Goal: Transaction & Acquisition: Purchase product/service

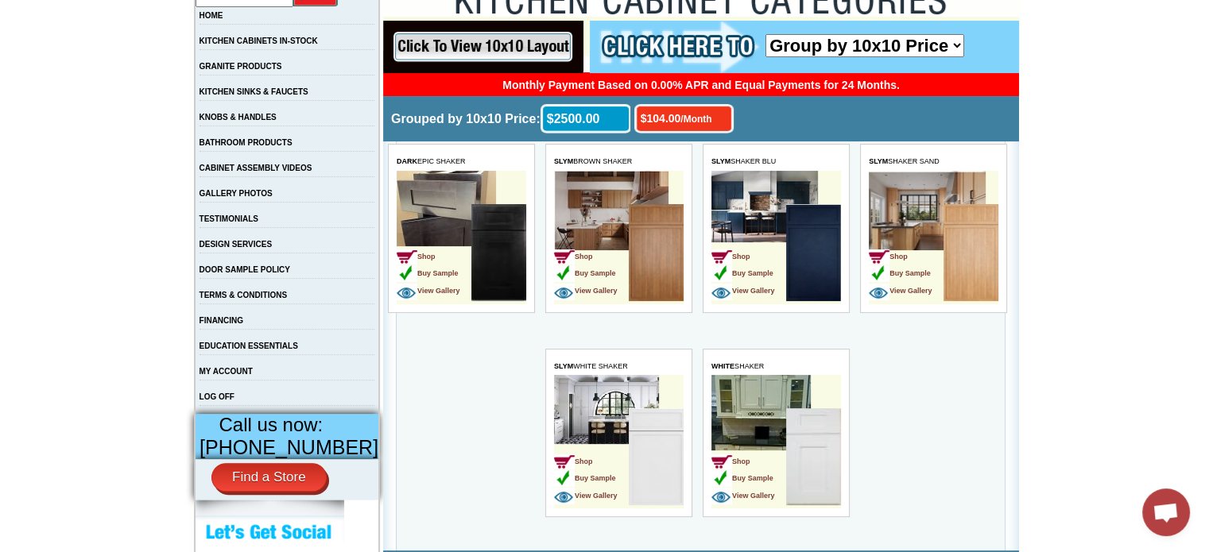
scroll to position [327, 0]
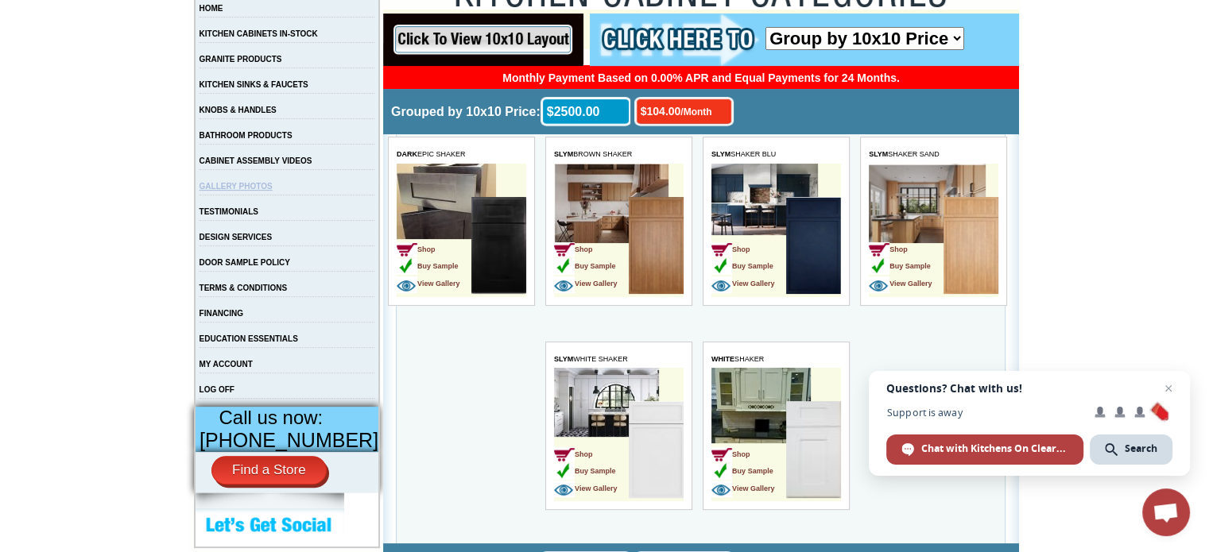
click at [268, 191] on link "GALLERY PHOTOS" at bounding box center [235, 186] width 73 height 9
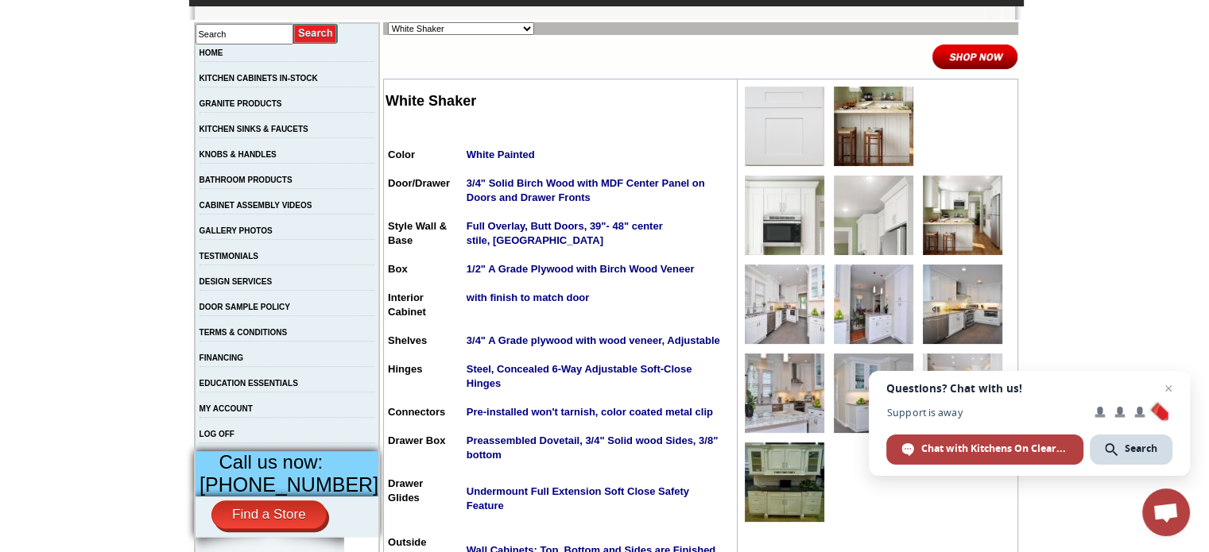
scroll to position [281, 0]
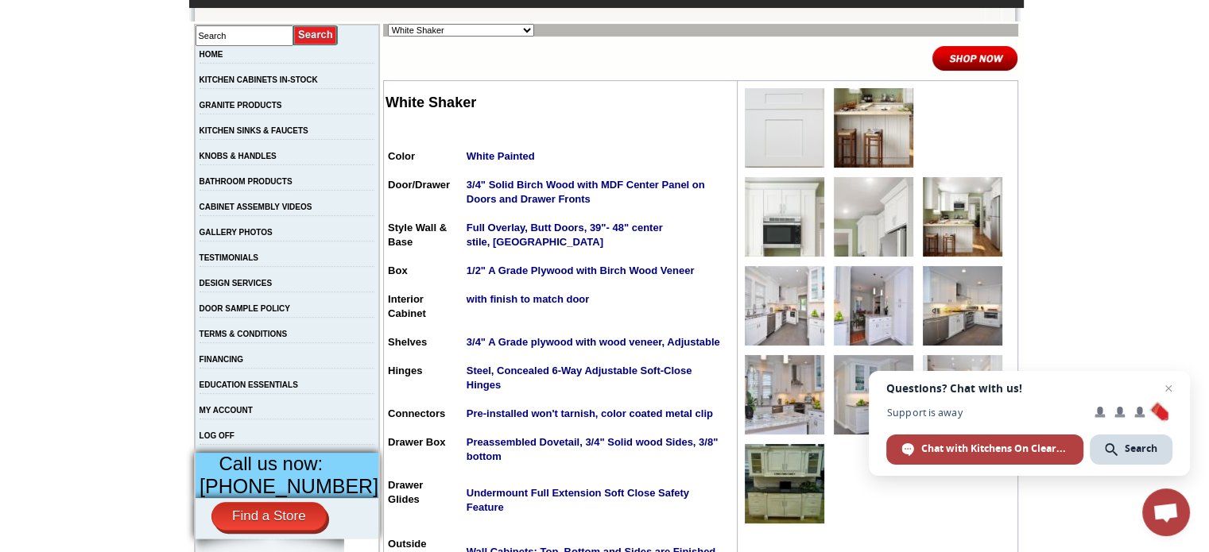
click at [763, 145] on img at bounding box center [784, 127] width 79 height 79
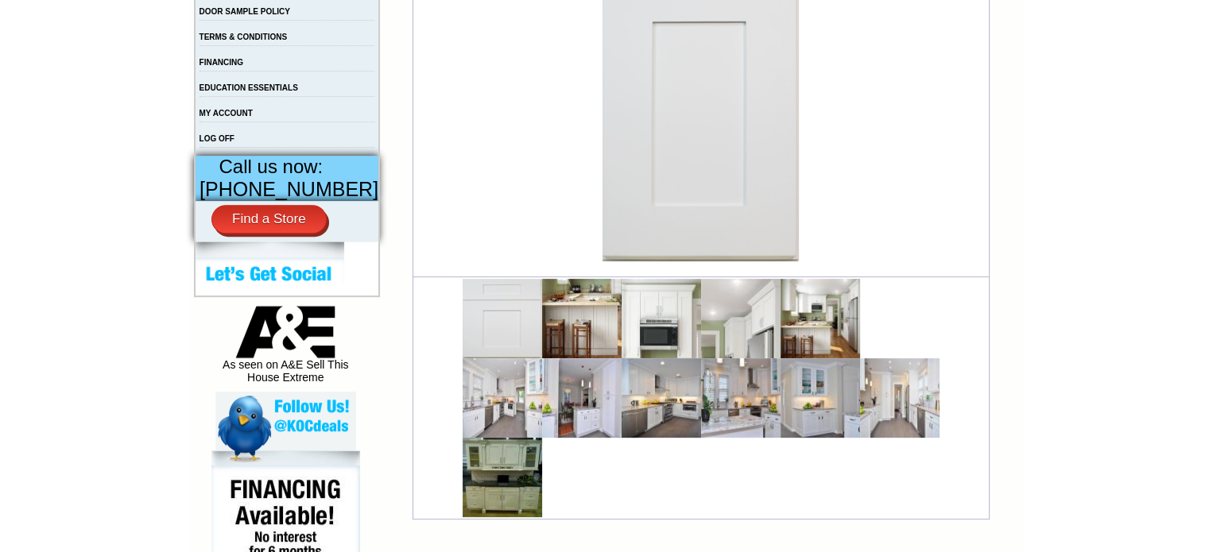
scroll to position [598, 0]
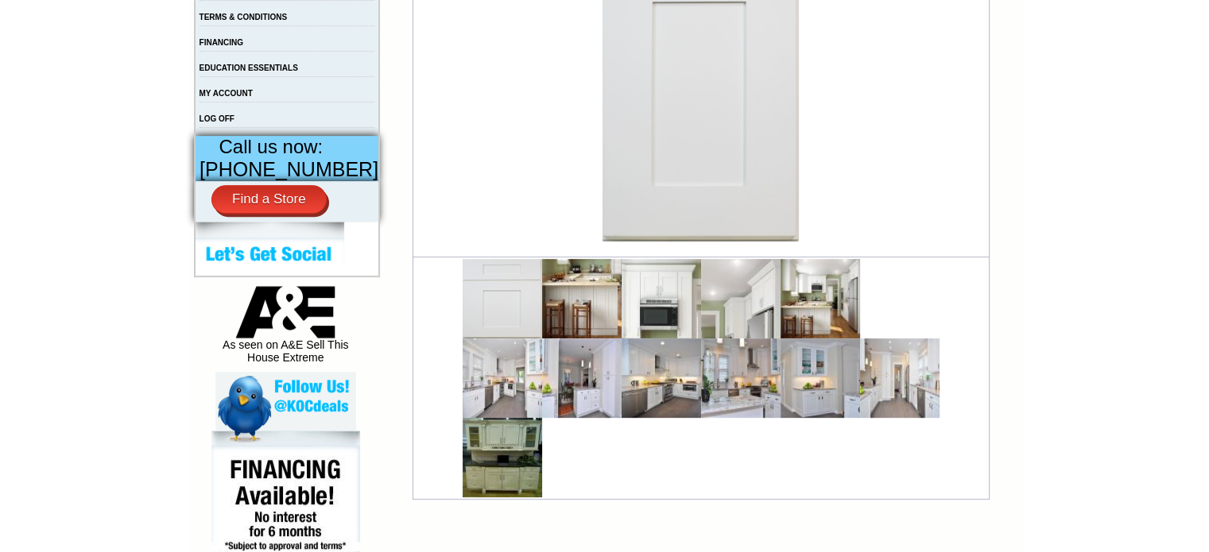
click at [1208, 209] on html "1-888-621-2472 Contact Us Find a Store Send Us a Design View Cart Shipping* Una…" at bounding box center [604, 275] width 1209 height 1746
click at [726, 311] on img at bounding box center [740, 298] width 79 height 79
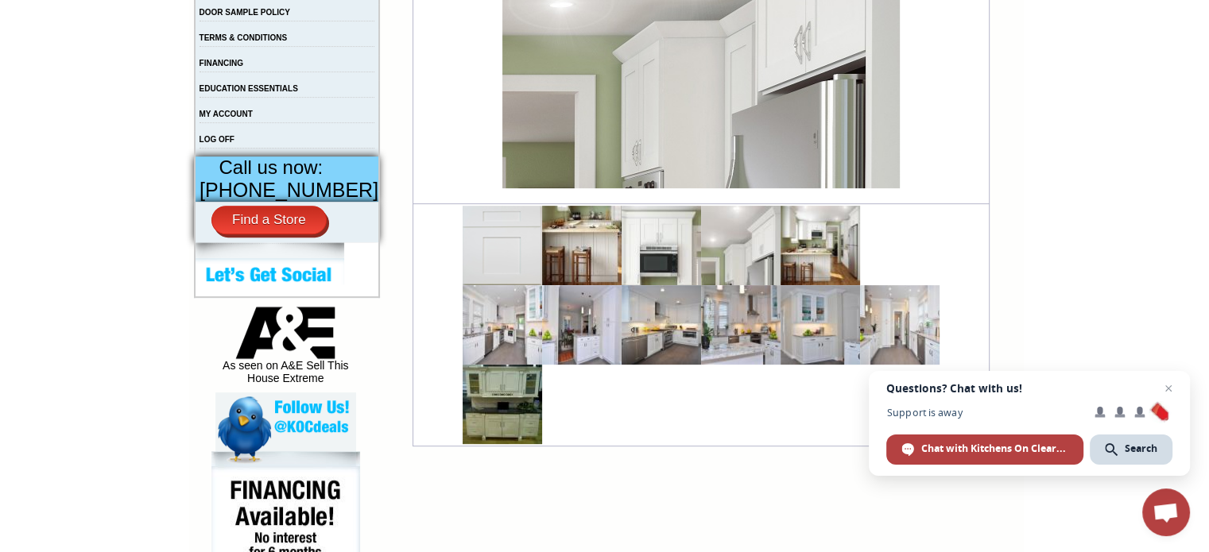
scroll to position [586, 0]
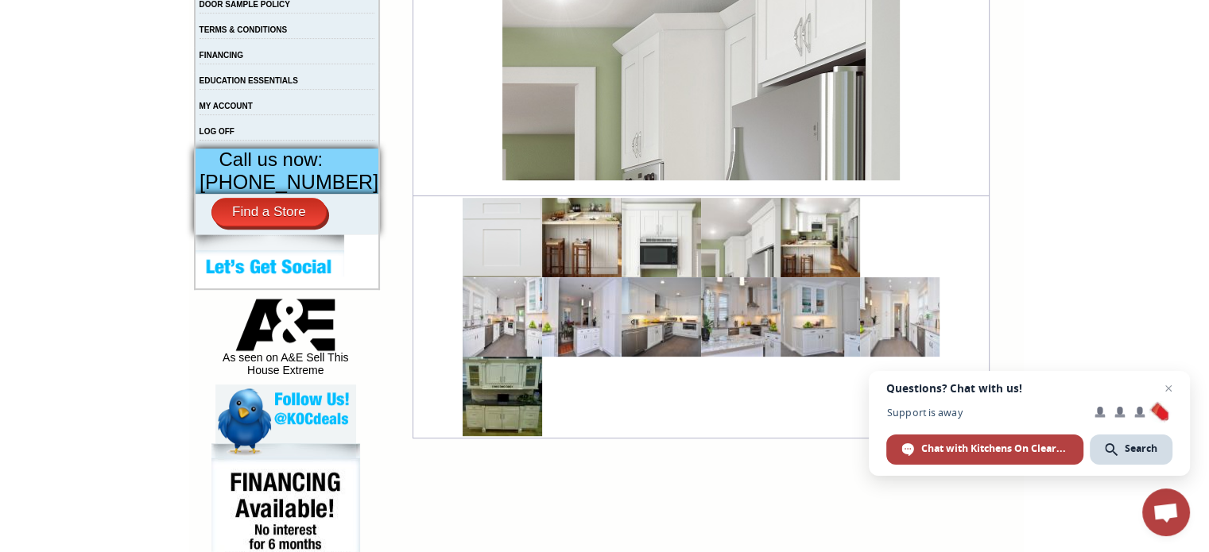
click at [795, 244] on img at bounding box center [819, 237] width 79 height 79
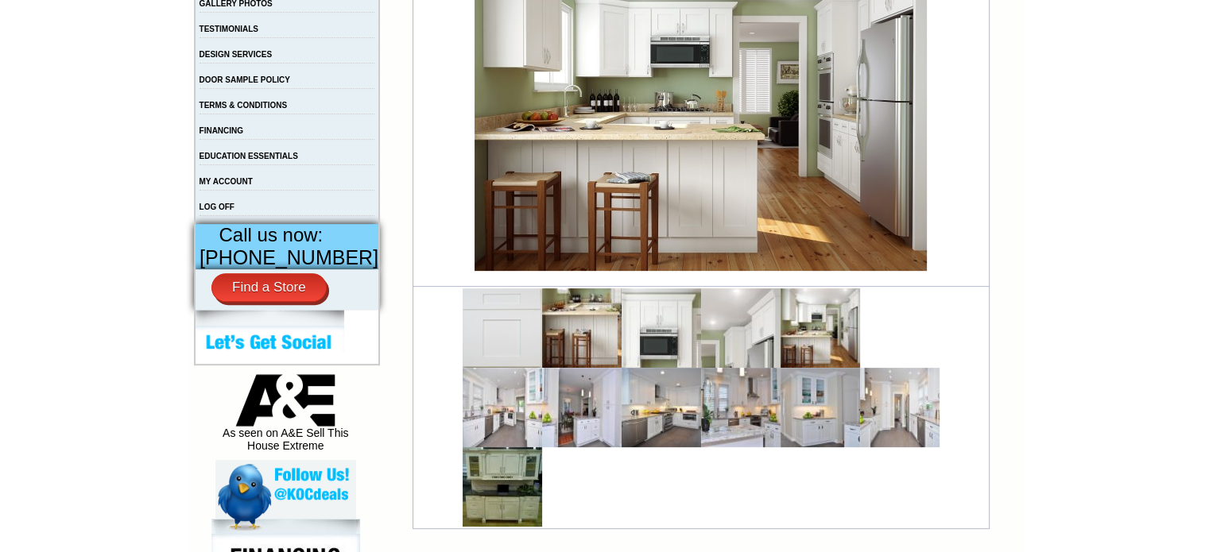
scroll to position [517, 0]
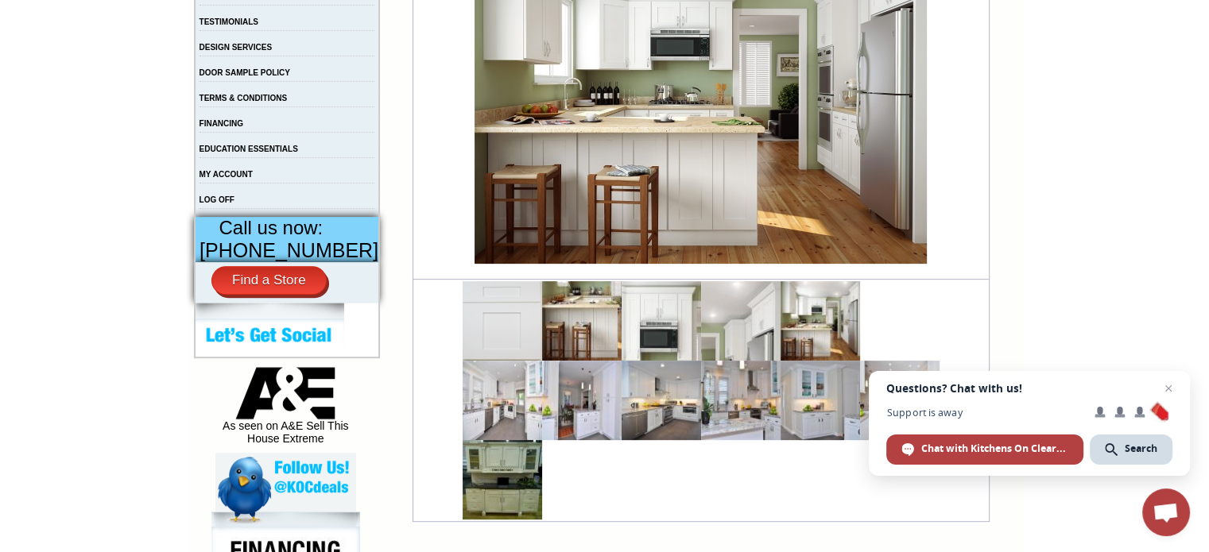
click at [499, 404] on img at bounding box center [502, 400] width 79 height 79
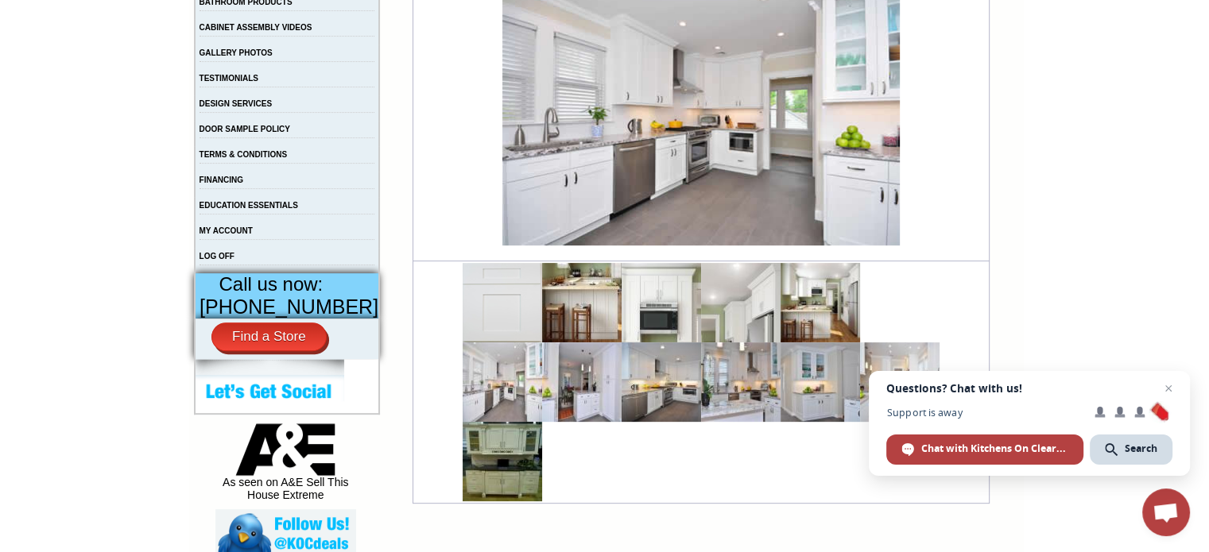
scroll to position [463, 0]
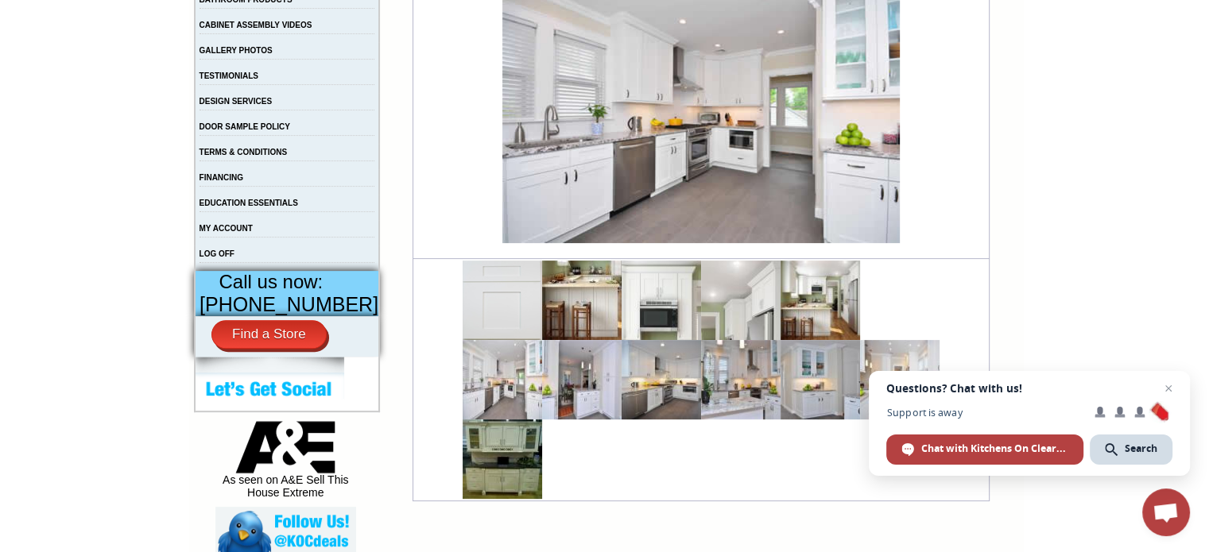
click at [575, 389] on img at bounding box center [581, 379] width 79 height 79
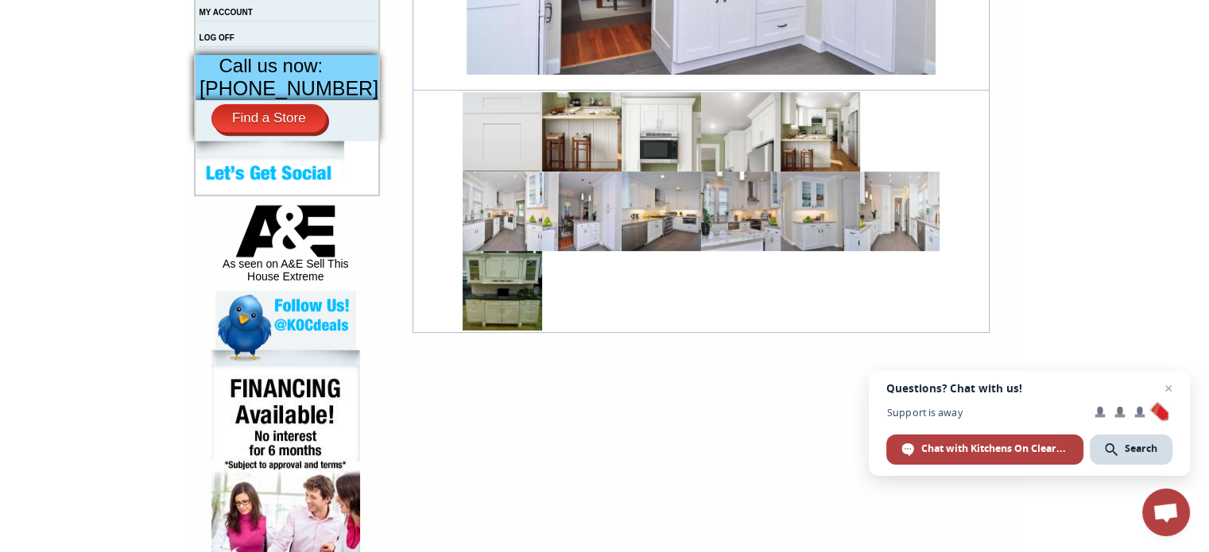
scroll to position [687, 0]
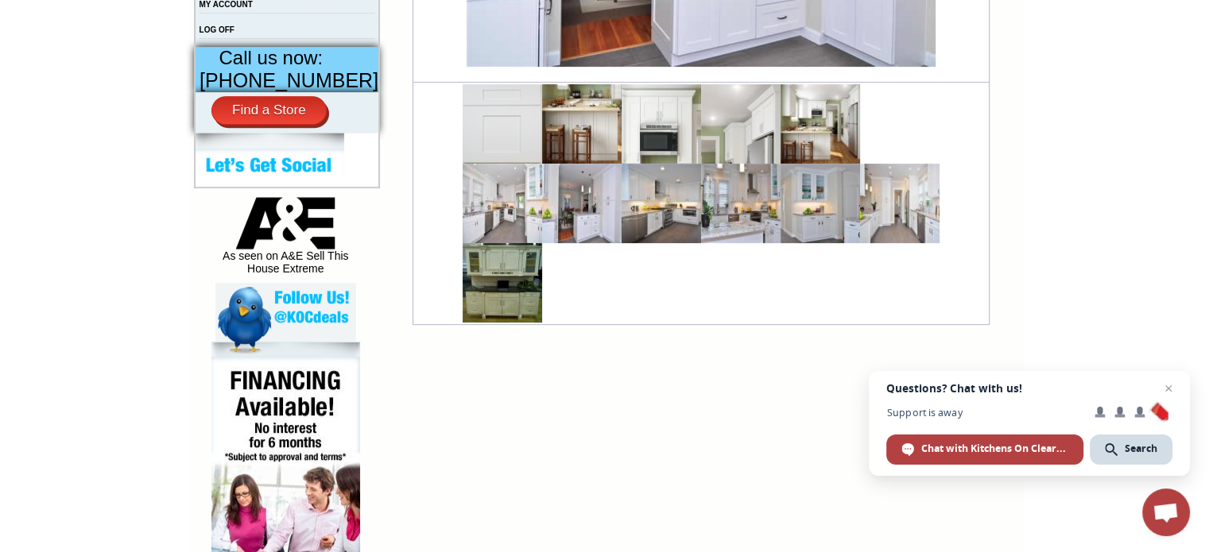
click at [489, 285] on img at bounding box center [502, 282] width 79 height 79
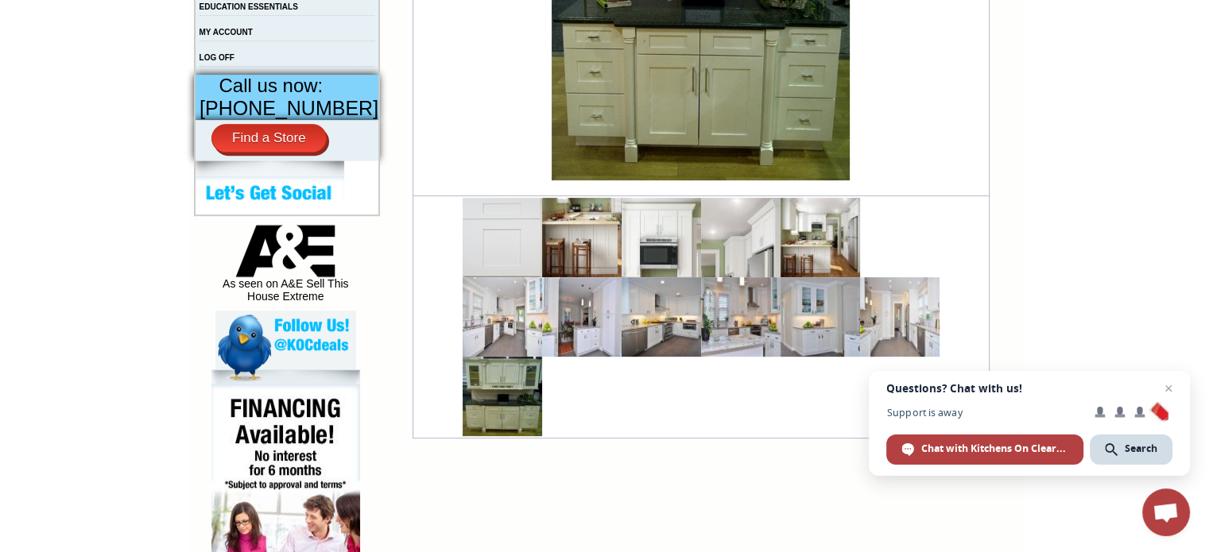
scroll to position [668, 0]
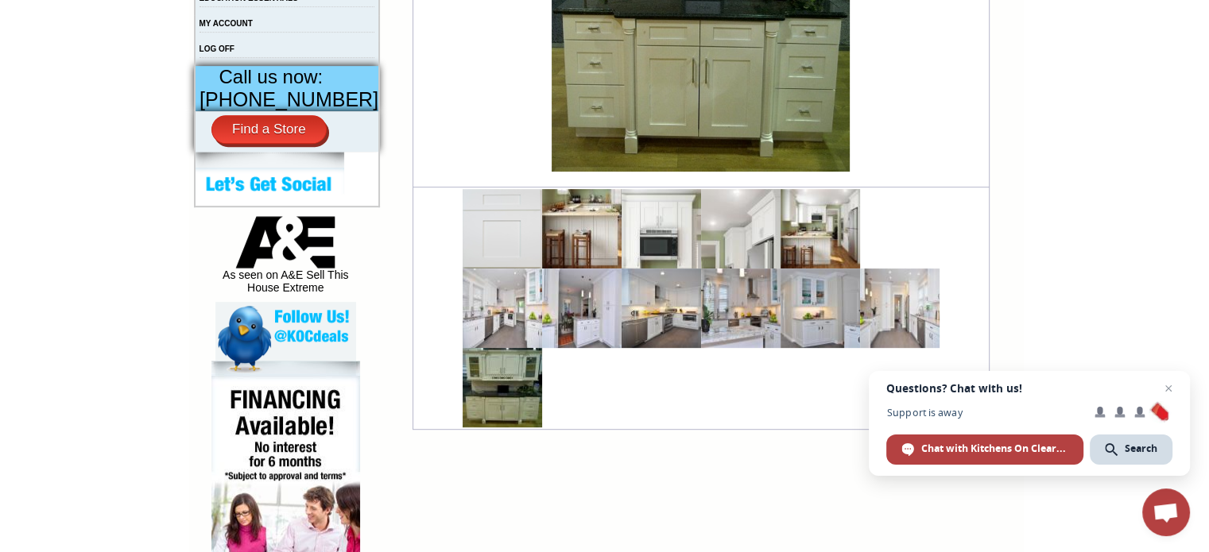
click at [882, 318] on img at bounding box center [899, 308] width 79 height 79
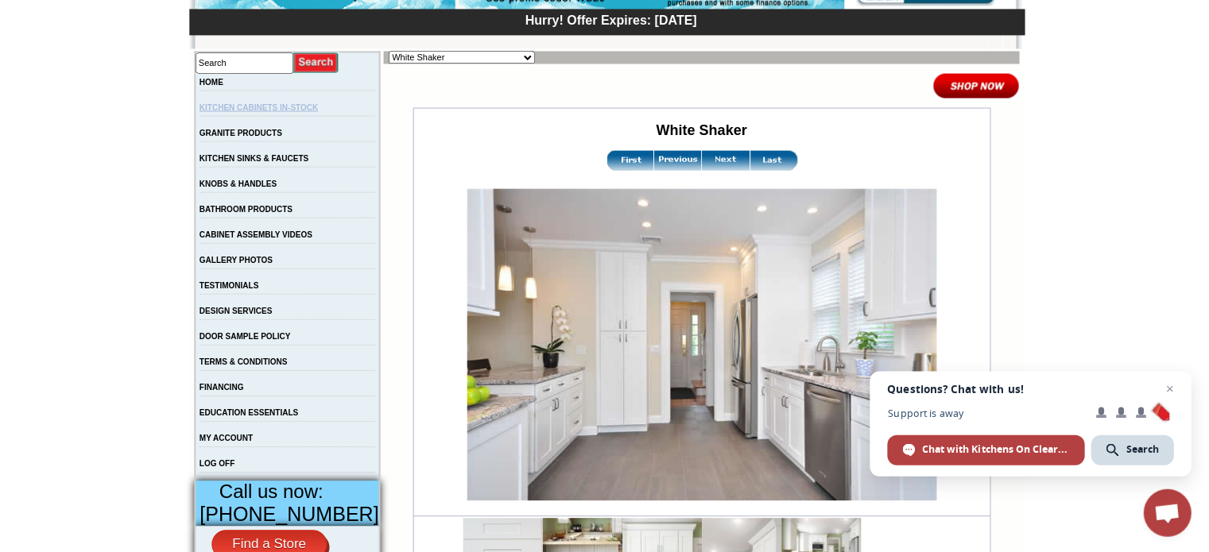
scroll to position [254, 0]
click at [308, 114] on td "KITCHEN CABINETS IN-STOCK" at bounding box center [287, 111] width 185 height 25
click at [312, 106] on link "KITCHEN CABINETS IN-STOCK" at bounding box center [258, 107] width 118 height 9
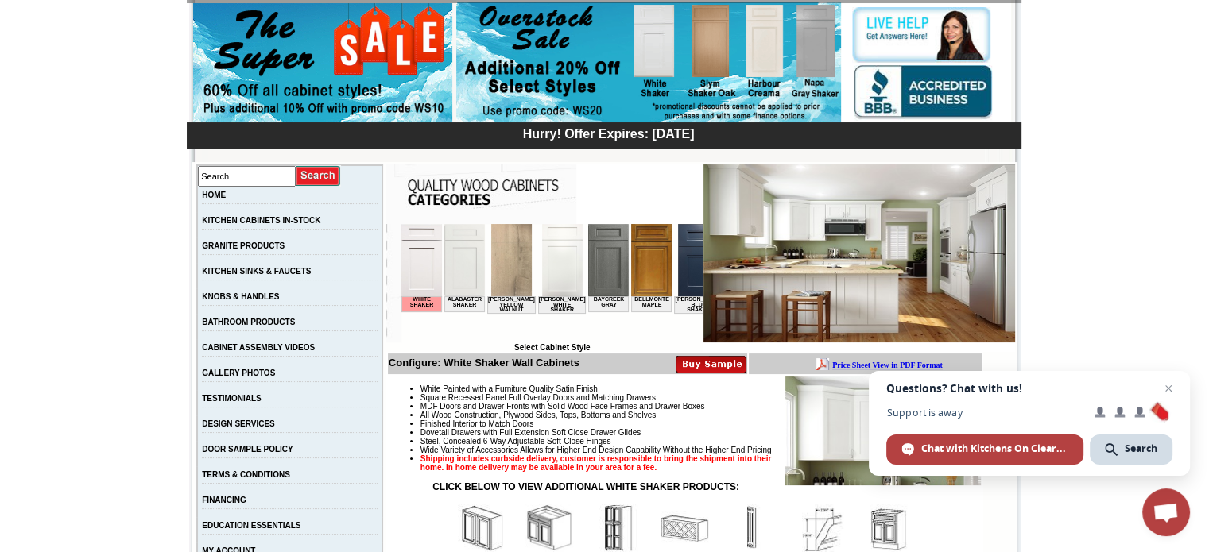
scroll to position [169, 0]
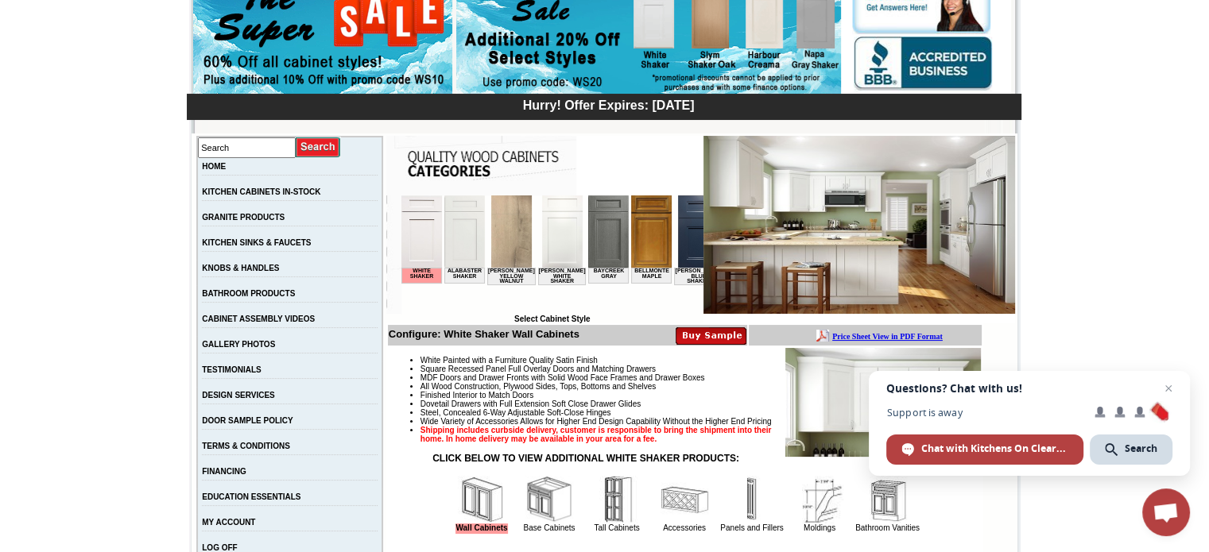
click at [413, 238] on img at bounding box center [421, 232] width 41 height 72
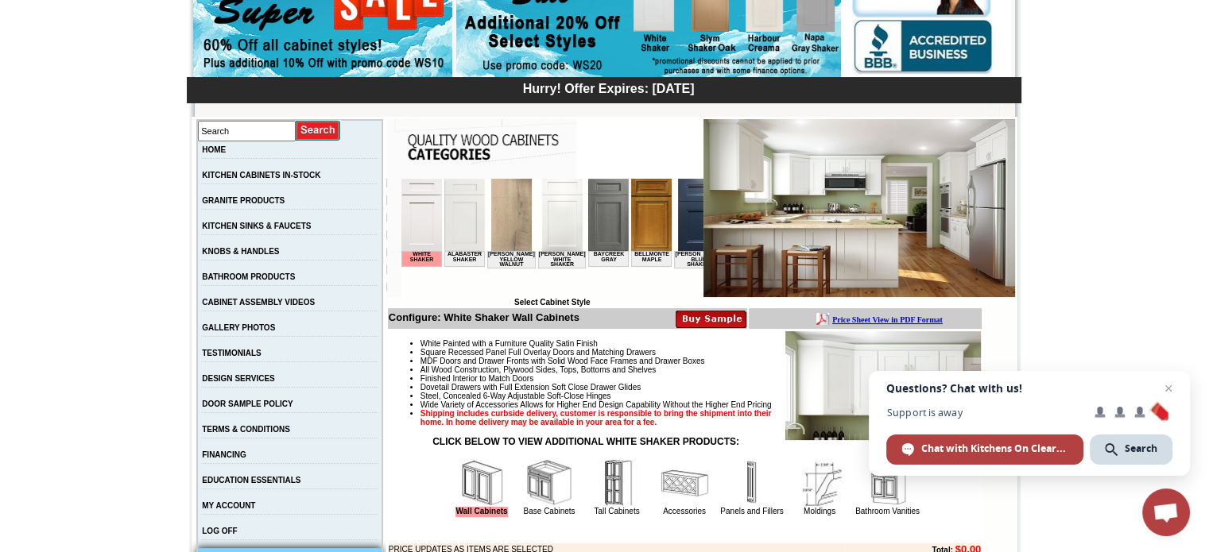
scroll to position [196, 0]
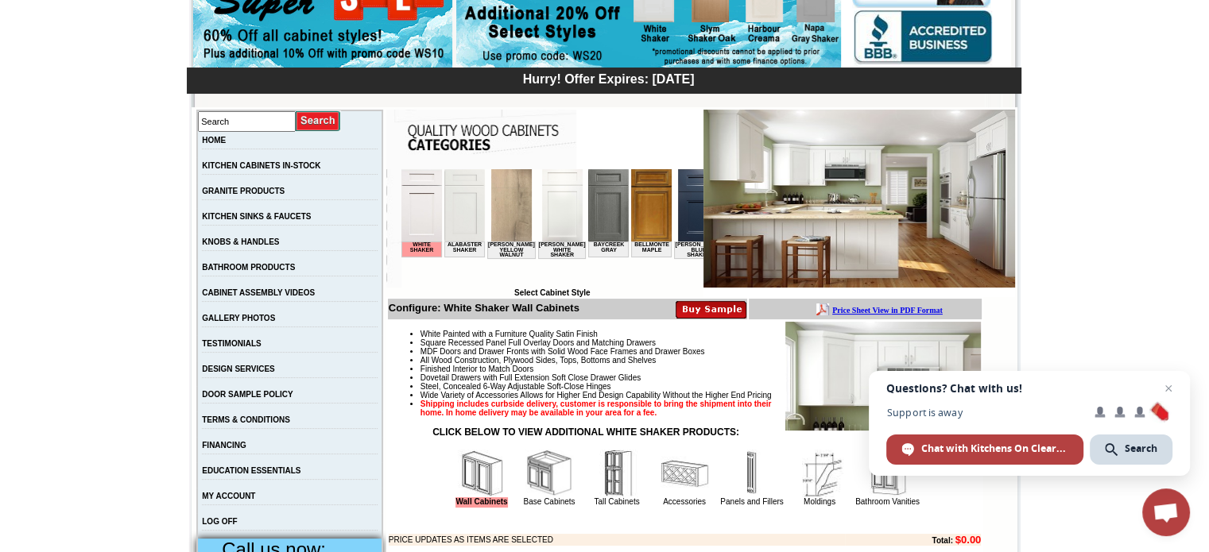
click at [682, 211] on img at bounding box center [697, 205] width 41 height 72
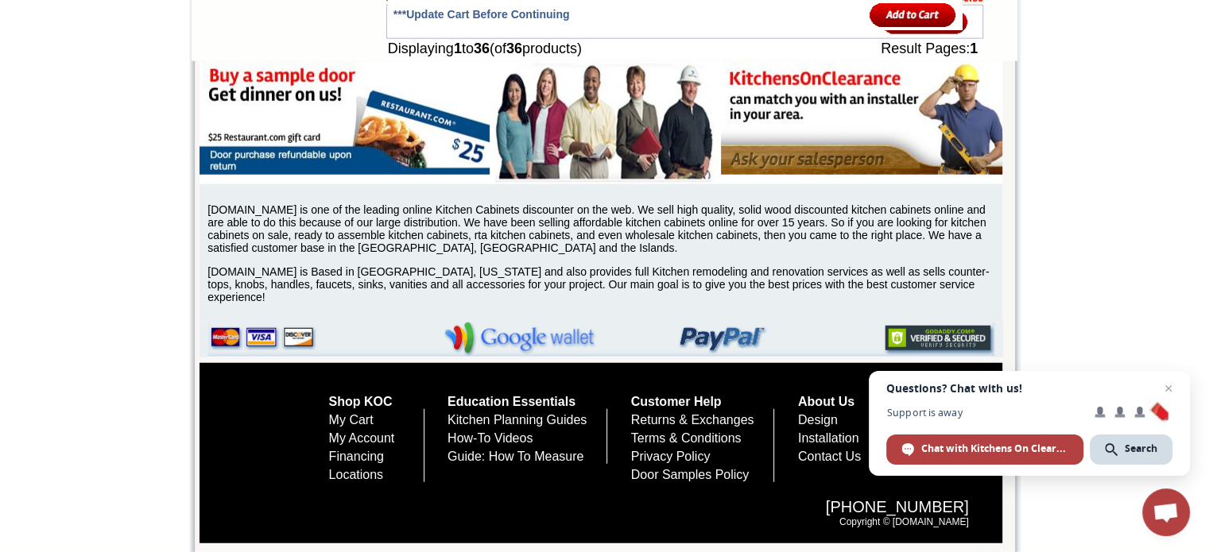
scroll to position [4238, 0]
drag, startPoint x: 1218, startPoint y: 50, endPoint x: 1181, endPoint y: 532, distance: 483.8
click at [1167, 389] on span "Open chat" at bounding box center [1169, 389] width 20 height 20
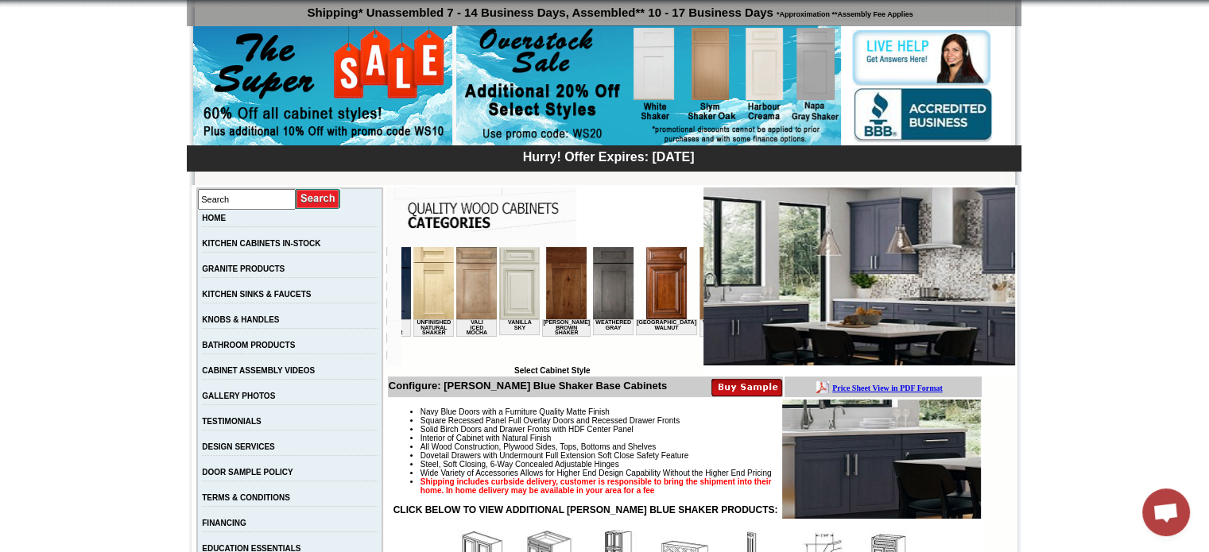
scroll to position [0, 2880]
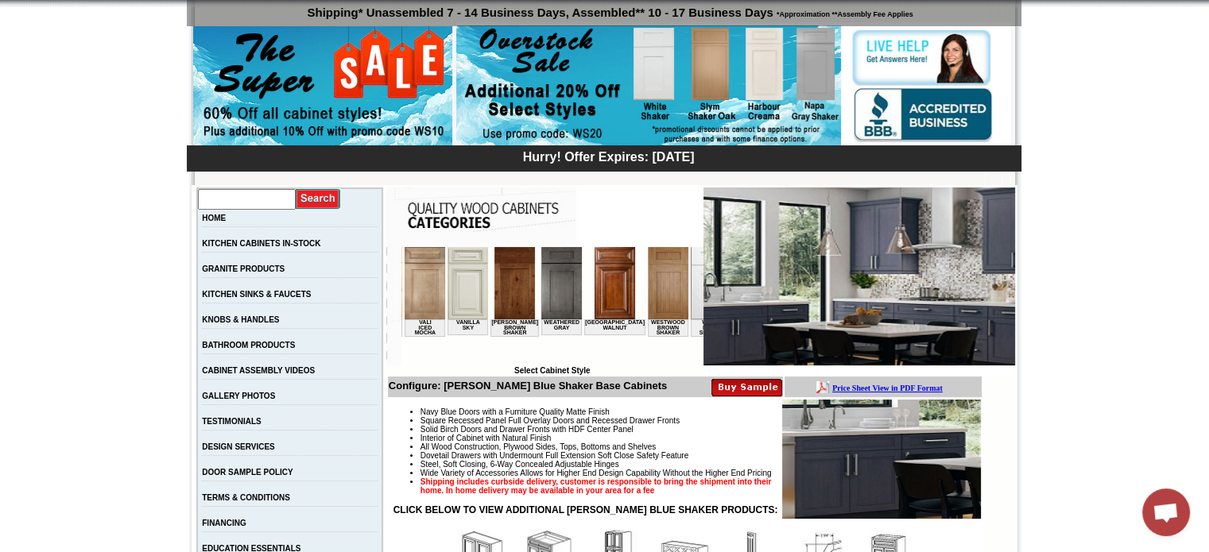
click at [255, 199] on input "text" at bounding box center [247, 199] width 98 height 21
type input "fan hood cabinet"
click at [331, 197] on input "image" at bounding box center [318, 198] width 45 height 21
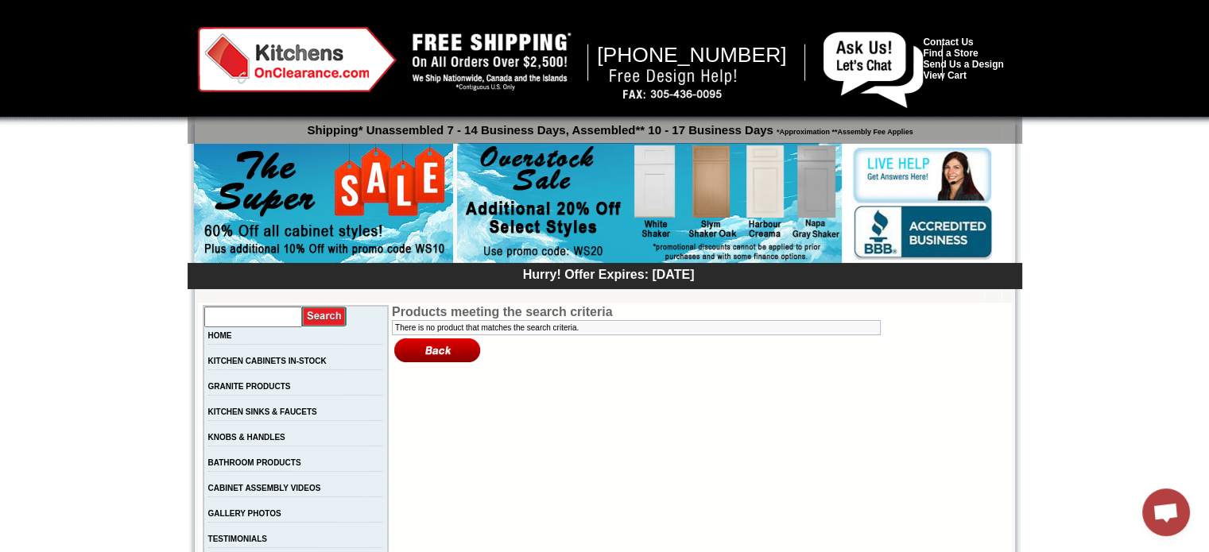
click at [221, 318] on input "text" at bounding box center [253, 317] width 98 height 21
type input "range hood"
click at [326, 314] on input "image" at bounding box center [324, 316] width 45 height 21
click at [242, 316] on input "text" at bounding box center [253, 317] width 98 height 21
type input "hood cabinet"
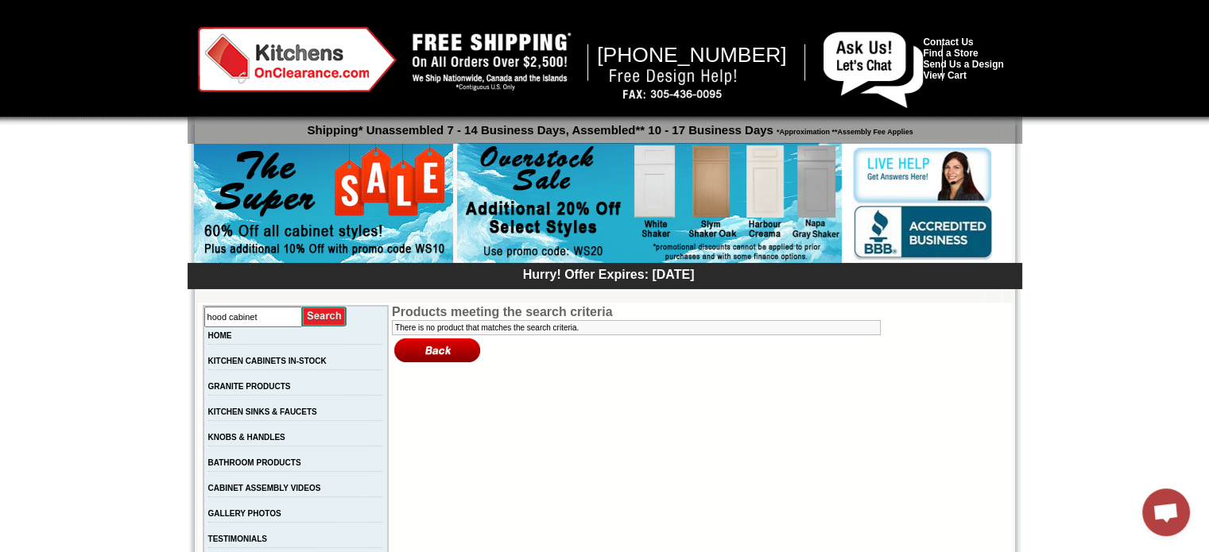
click at [327, 315] on input "image" at bounding box center [324, 316] width 45 height 21
click at [279, 317] on input "text" at bounding box center [253, 317] width 98 height 21
type input "hoods"
click at [302, 306] on input "image" at bounding box center [324, 316] width 45 height 21
